Goal: Transaction & Acquisition: Purchase product/service

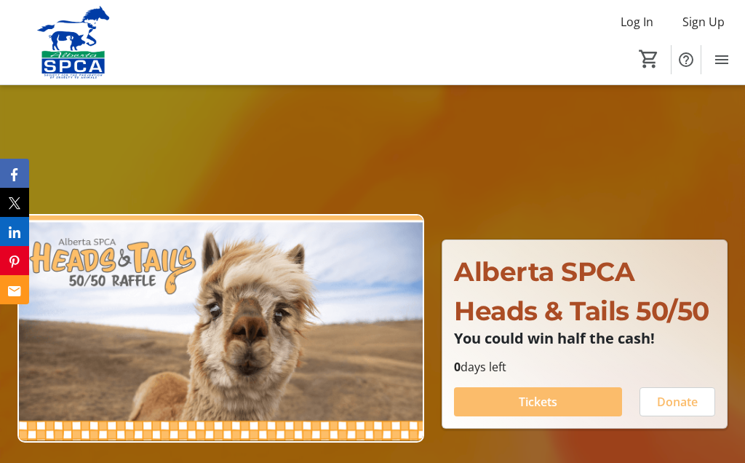
click at [535, 394] on span "Tickets" at bounding box center [538, 401] width 39 height 17
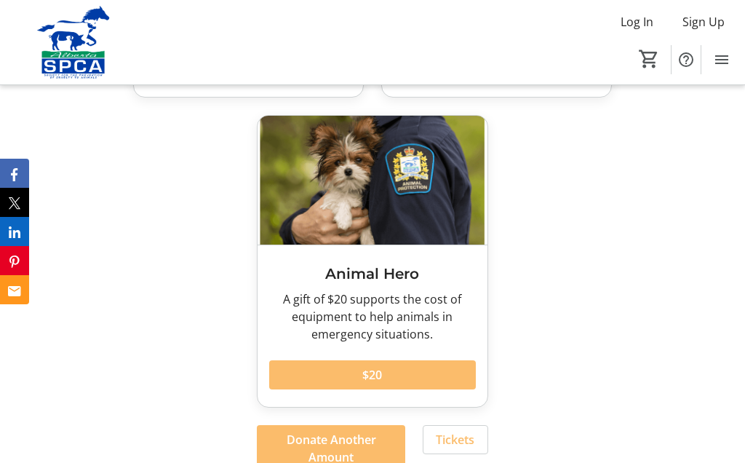
scroll to position [2229, 0]
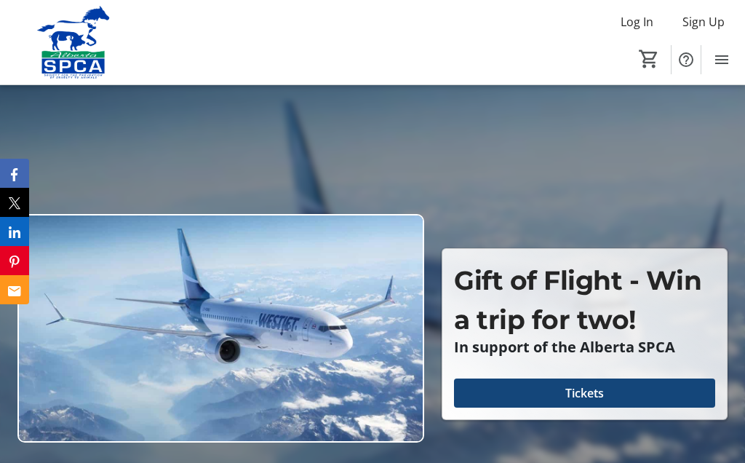
click at [567, 389] on span "Tickets" at bounding box center [584, 392] width 39 height 17
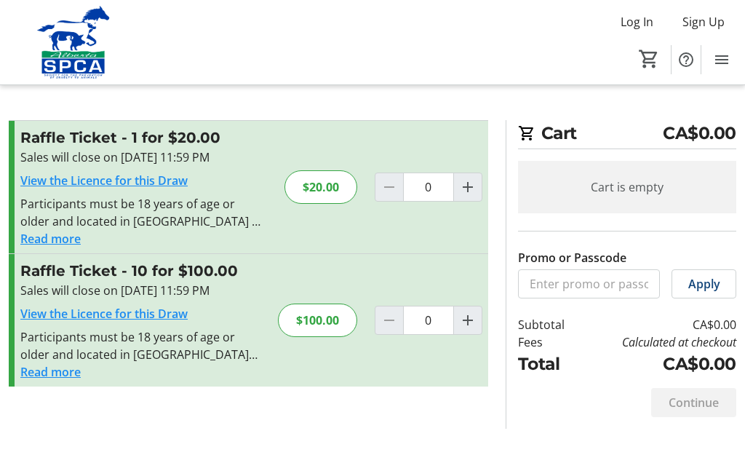
click at [743, 220] on section "Cart CA$0.00 Cart is empty Promo or Passcode Apply Subtotal CA$0.00 Fees Calcul…" at bounding box center [621, 274] width 248 height 308
